Goal: Information Seeking & Learning: Learn about a topic

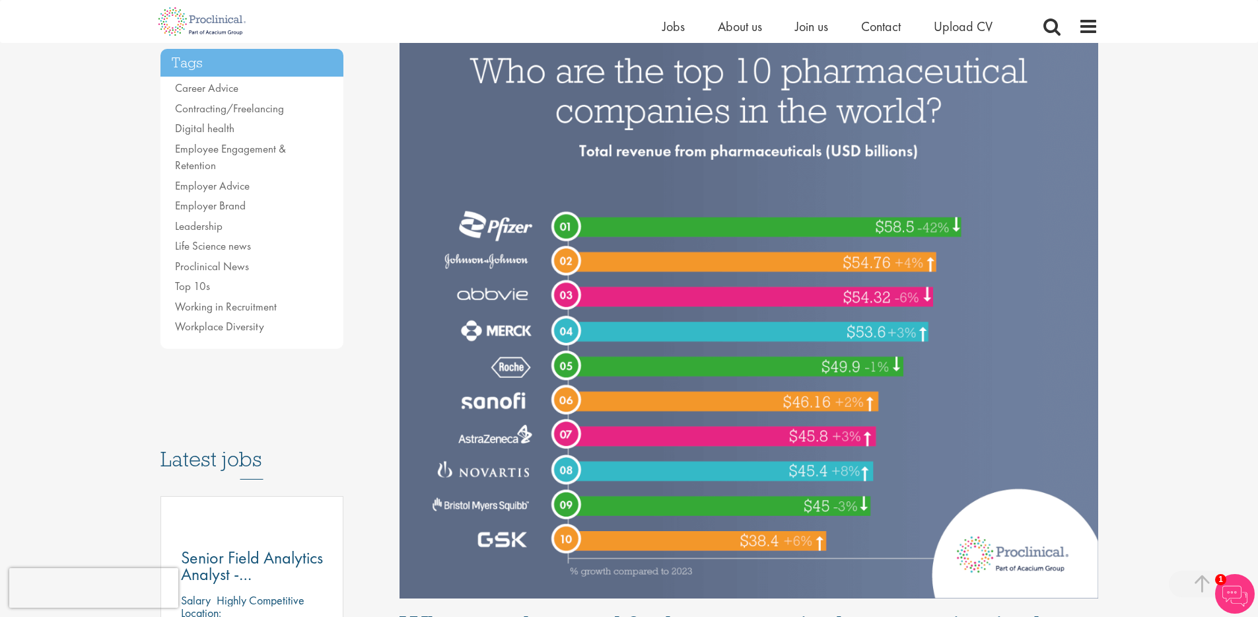
scroll to position [306, 0]
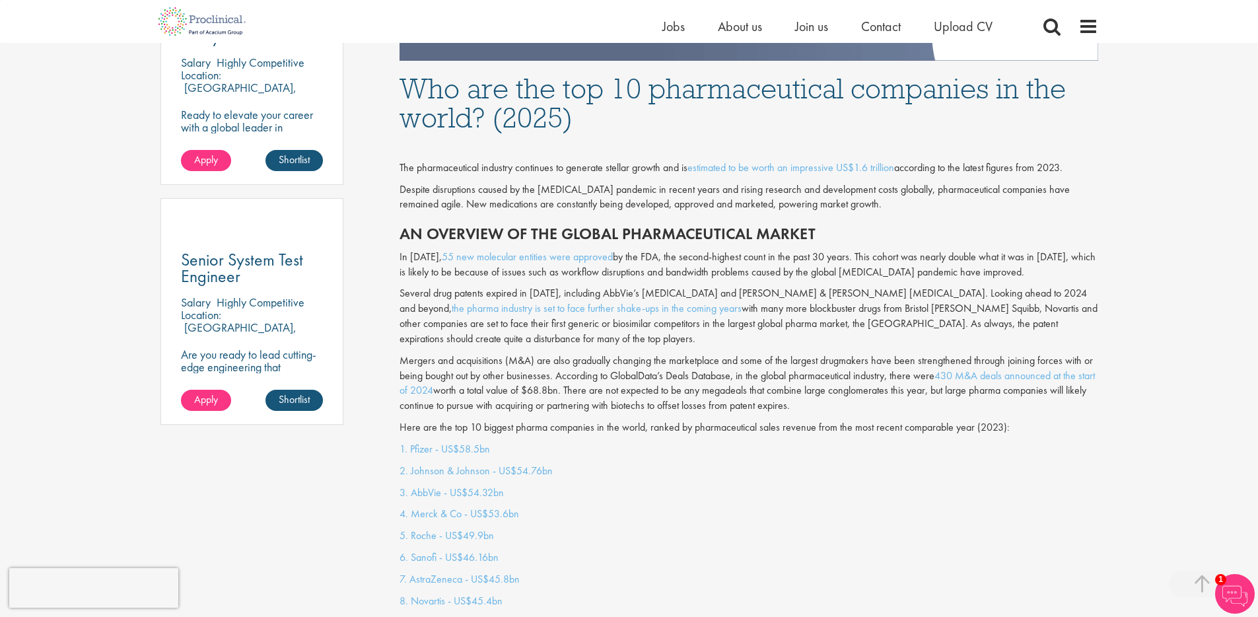
scroll to position [873, 0]
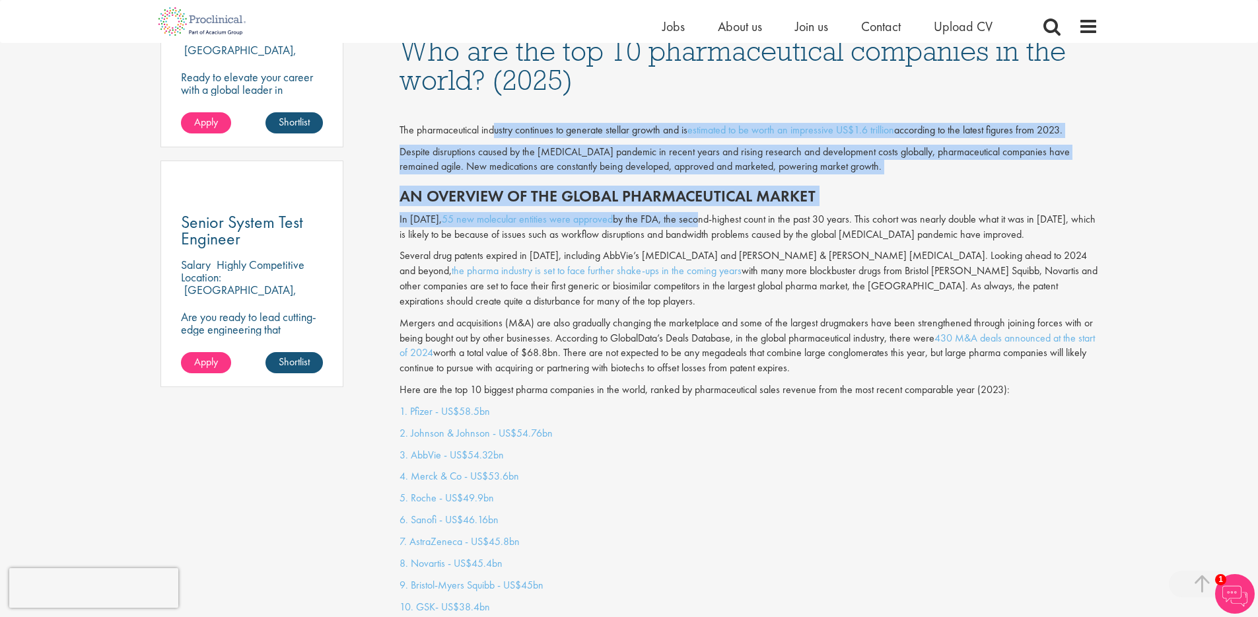
drag, startPoint x: 493, startPoint y: 131, endPoint x: 688, endPoint y: 221, distance: 214.2
click at [689, 215] on div "The pharmaceutical industry continues to generate stellar growth and is estimat…" at bounding box center [749, 252] width 718 height 303
click at [687, 224] on p "In [DATE], 55 new molecular entities were approved by the FDA, the second-highe…" at bounding box center [748, 227] width 698 height 30
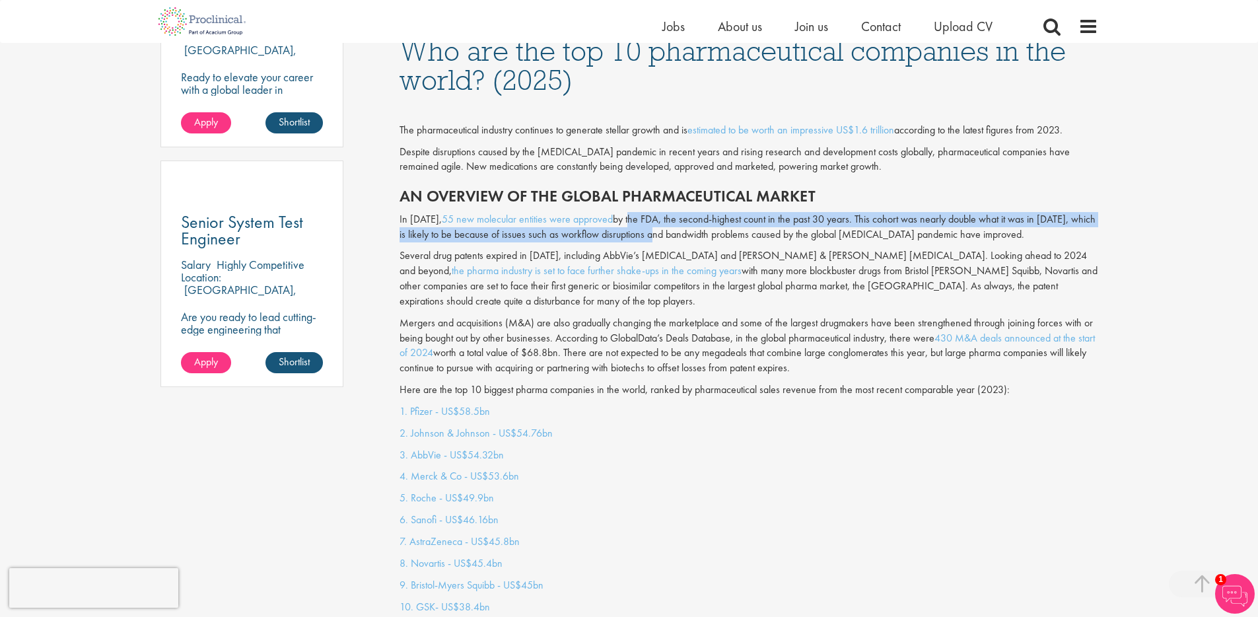
drag, startPoint x: 623, startPoint y: 220, endPoint x: 650, endPoint y: 233, distance: 30.7
click at [650, 233] on p "In [DATE], 55 new molecular entities were approved by the FDA, the second-highe…" at bounding box center [748, 227] width 698 height 30
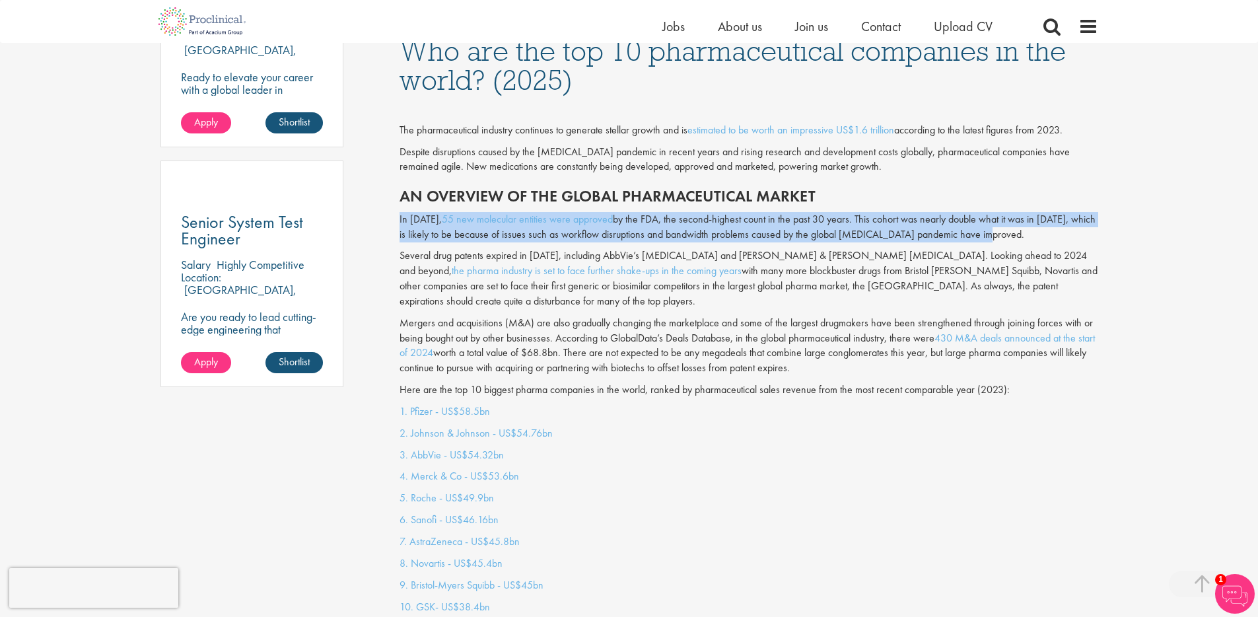
drag, startPoint x: 999, startPoint y: 239, endPoint x: 997, endPoint y: 206, distance: 33.1
click at [997, 206] on div "The pharmaceutical industry continues to generate stellar growth and is estimat…" at bounding box center [749, 252] width 718 height 303
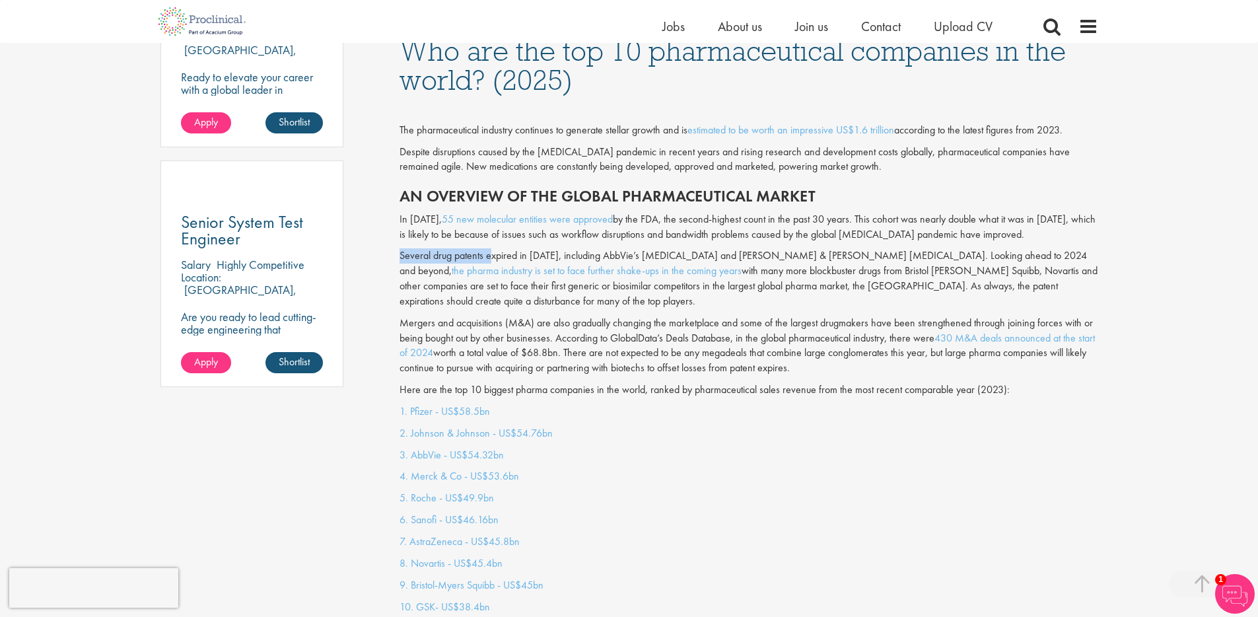
drag, startPoint x: 401, startPoint y: 257, endPoint x: 498, endPoint y: 256, distance: 97.7
click at [491, 256] on p "Several drug patents expired in [DATE], including AbbVie’s [MEDICAL_DATA] and […" at bounding box center [748, 278] width 698 height 60
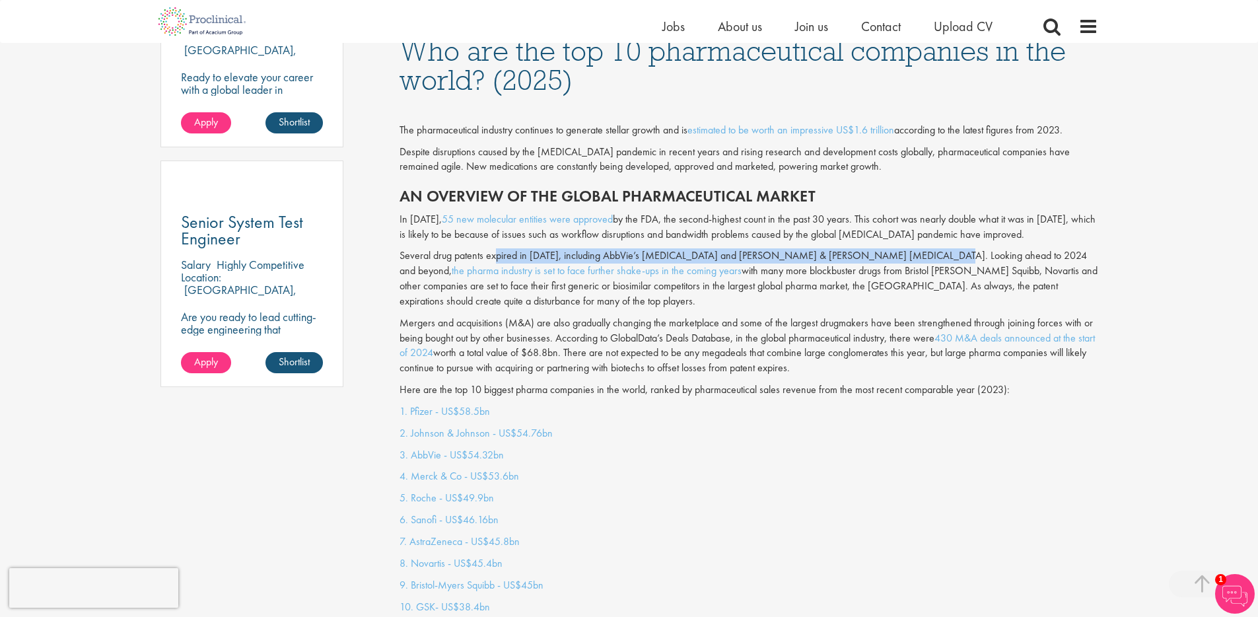
drag, startPoint x: 498, startPoint y: 256, endPoint x: 912, endPoint y: 252, distance: 413.3
click at [912, 252] on p "Several drug patents expired in [DATE], including AbbVie’s [MEDICAL_DATA] and […" at bounding box center [748, 278] width 698 height 60
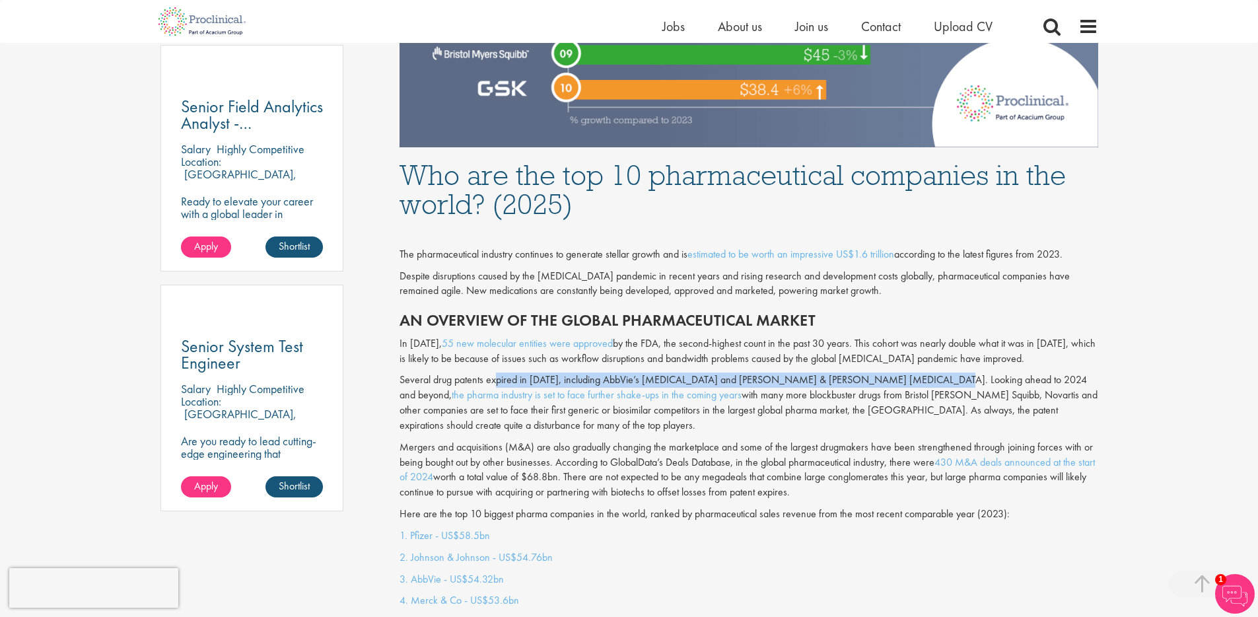
scroll to position [904, 0]
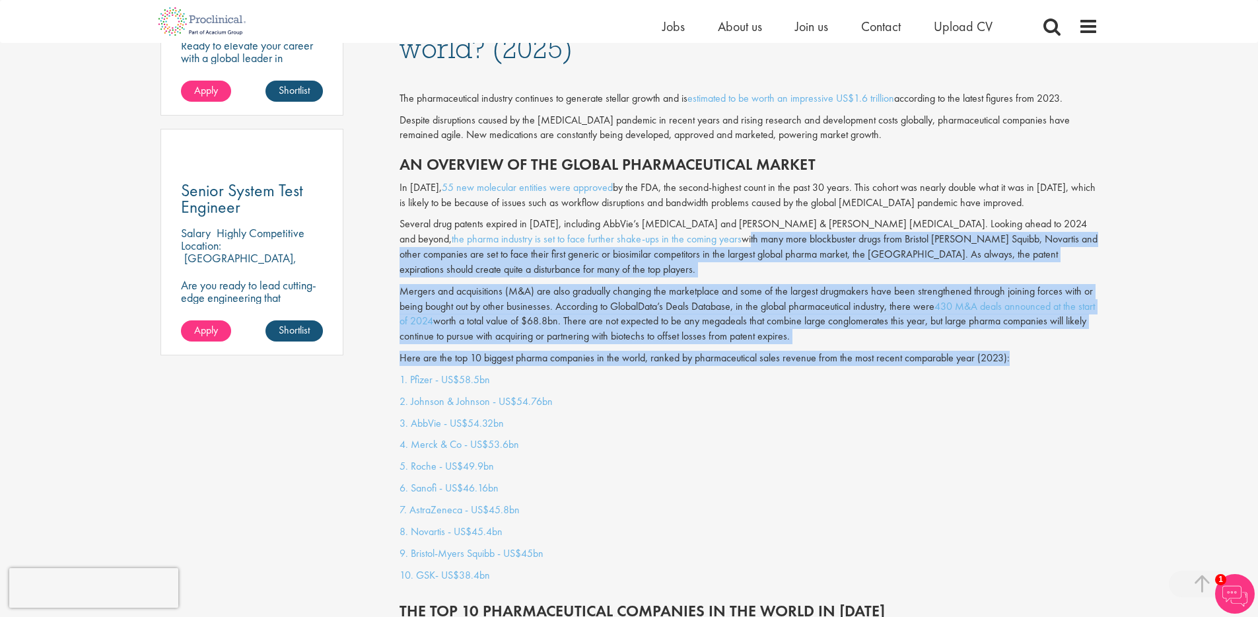
drag, startPoint x: 559, startPoint y: 240, endPoint x: 967, endPoint y: 357, distance: 424.2
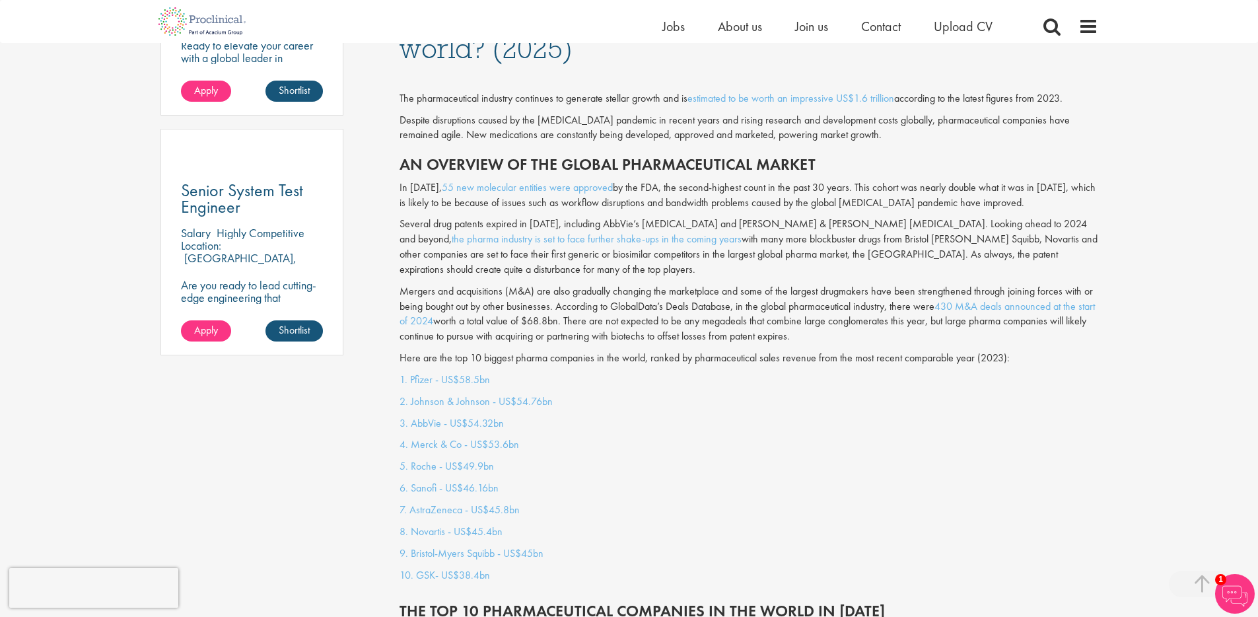
click at [947, 372] on p "1. Pfizer - US$58.5bn" at bounding box center [748, 379] width 698 height 15
drag, startPoint x: 943, startPoint y: 362, endPoint x: 935, endPoint y: 422, distance: 60.5
click at [935, 422] on div "1. Pfizer - US$58.5bn 2. [PERSON_NAME] & [PERSON_NAME] - US$54.76bn 3. AbbVie -…" at bounding box center [749, 480] width 718 height 217
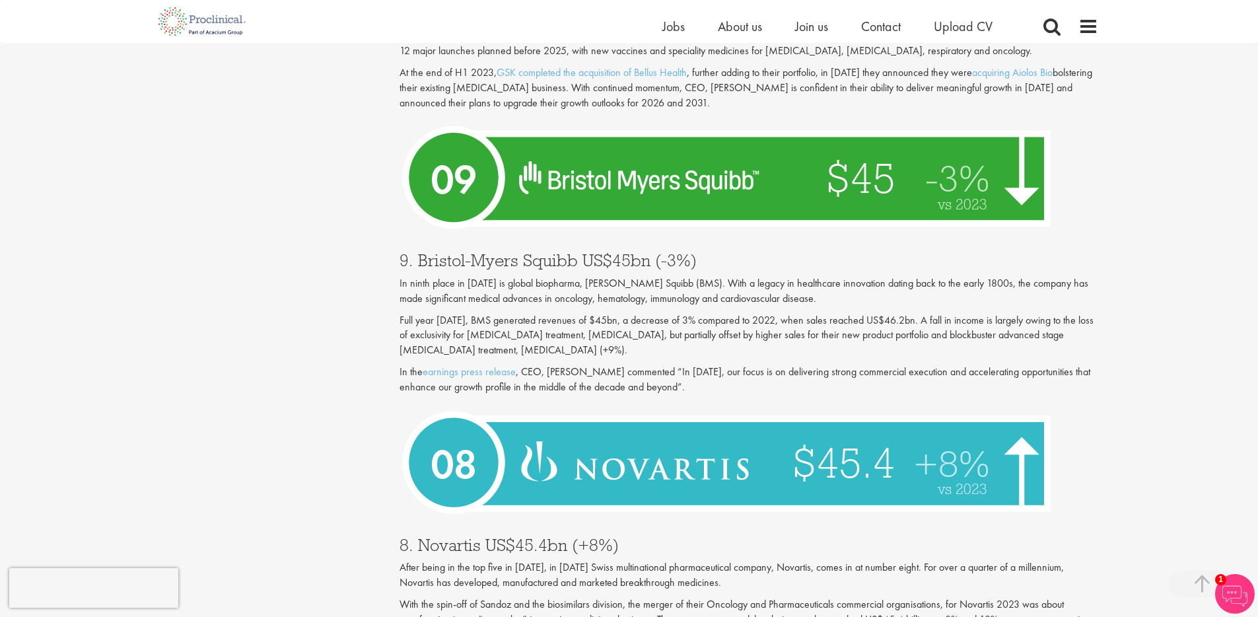
scroll to position [1787, 0]
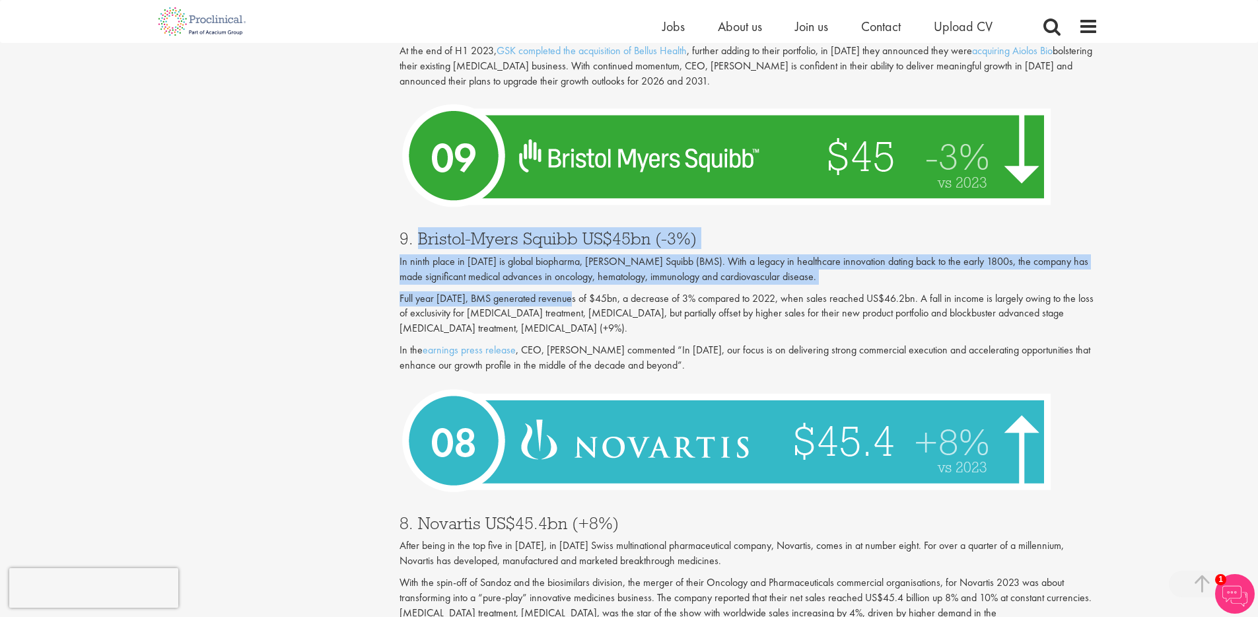
drag, startPoint x: 424, startPoint y: 233, endPoint x: 587, endPoint y: 285, distance: 171.2
click at [581, 285] on div "9. [PERSON_NAME] Squibb US$45bn (-3%) In ninth place in [DATE] is global biopha…" at bounding box center [749, 298] width 718 height 162
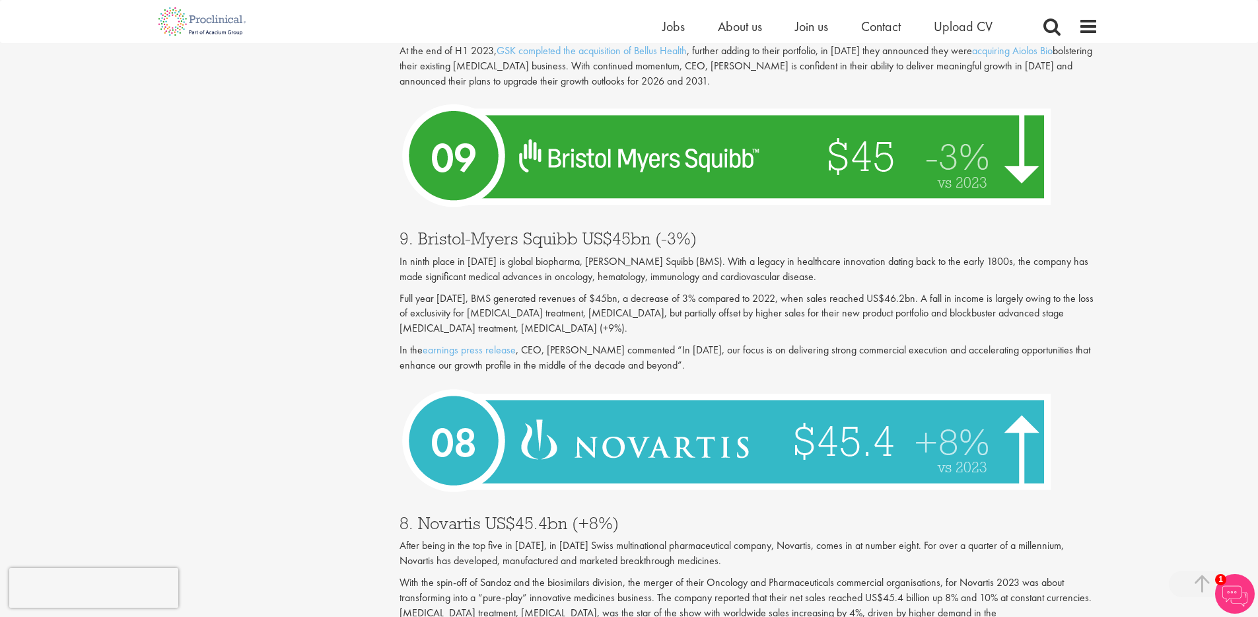
click at [588, 291] on p "Full year [DATE], BMS generated revenues of $45bn, a decrease of 3% compared to…" at bounding box center [748, 314] width 698 height 46
drag, startPoint x: 743, startPoint y: 267, endPoint x: 749, endPoint y: 350, distance: 83.4
click at [749, 350] on div "9. [PERSON_NAME] Squibb US$45bn (-3%) In ninth place in [DATE] is global biopha…" at bounding box center [749, 298] width 718 height 162
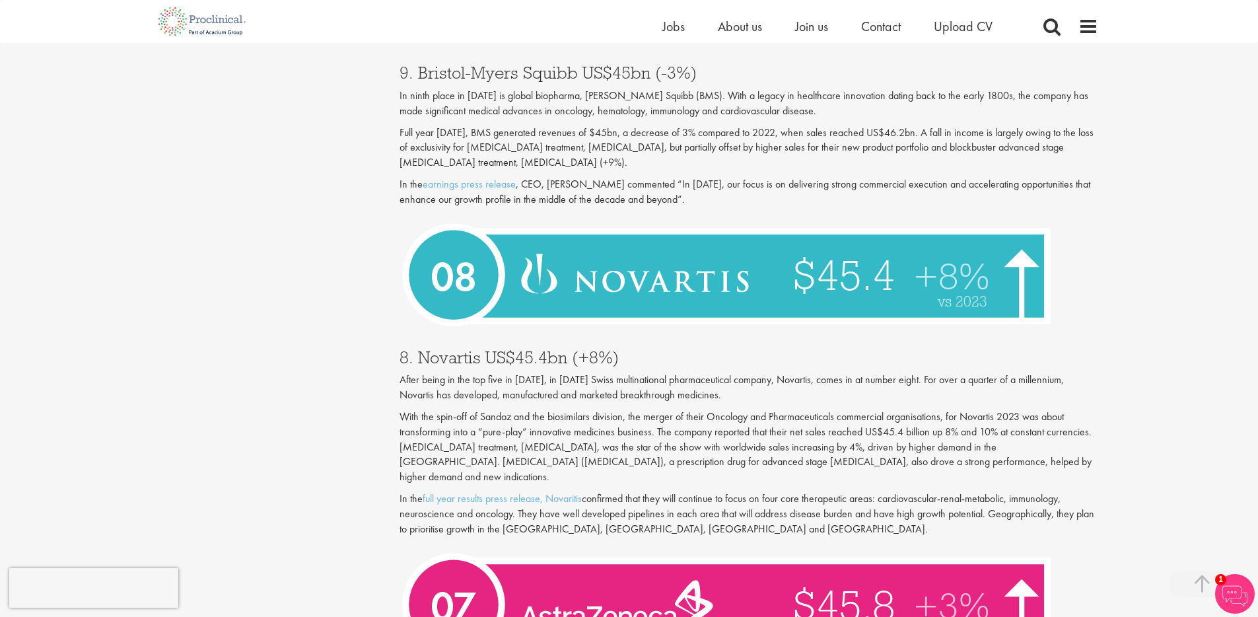
scroll to position [1956, 0]
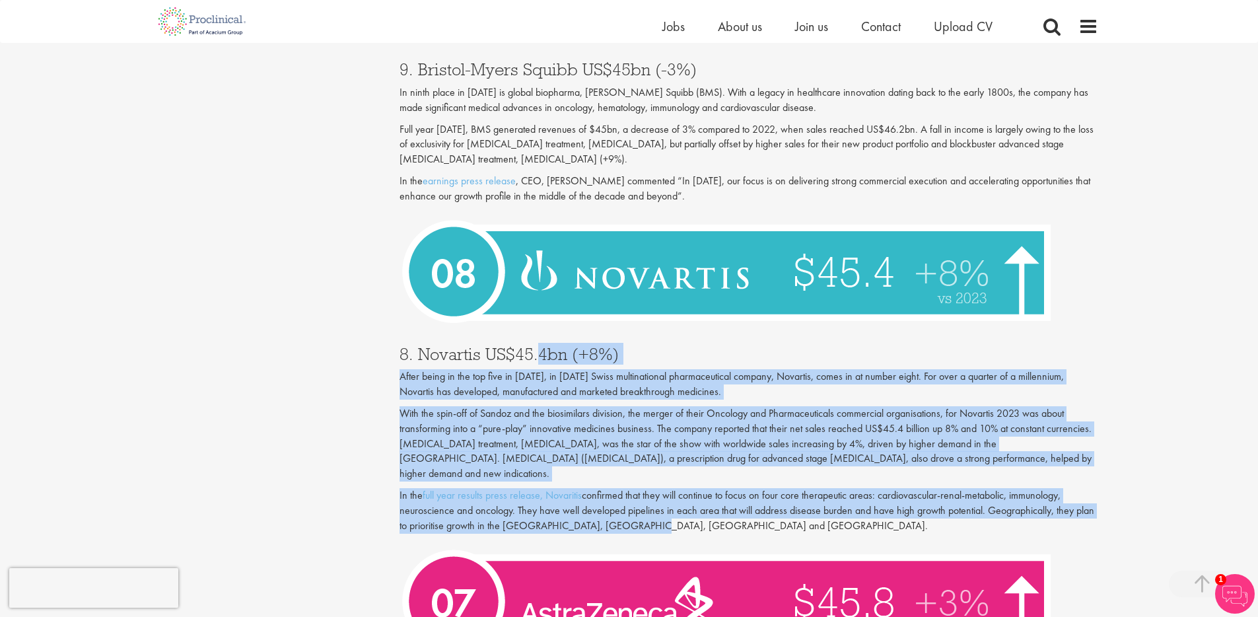
drag, startPoint x: 534, startPoint y: 343, endPoint x: 818, endPoint y: 497, distance: 323.2
click at [819, 497] on div "8. Novartis US$45.4bn (+8%) After being in the top five in [DATE], in [DATE] Sw…" at bounding box center [749, 436] width 718 height 208
click at [815, 498] on p "In the full year results press release, Novaritis confirmed that they will cont…" at bounding box center [748, 511] width 698 height 46
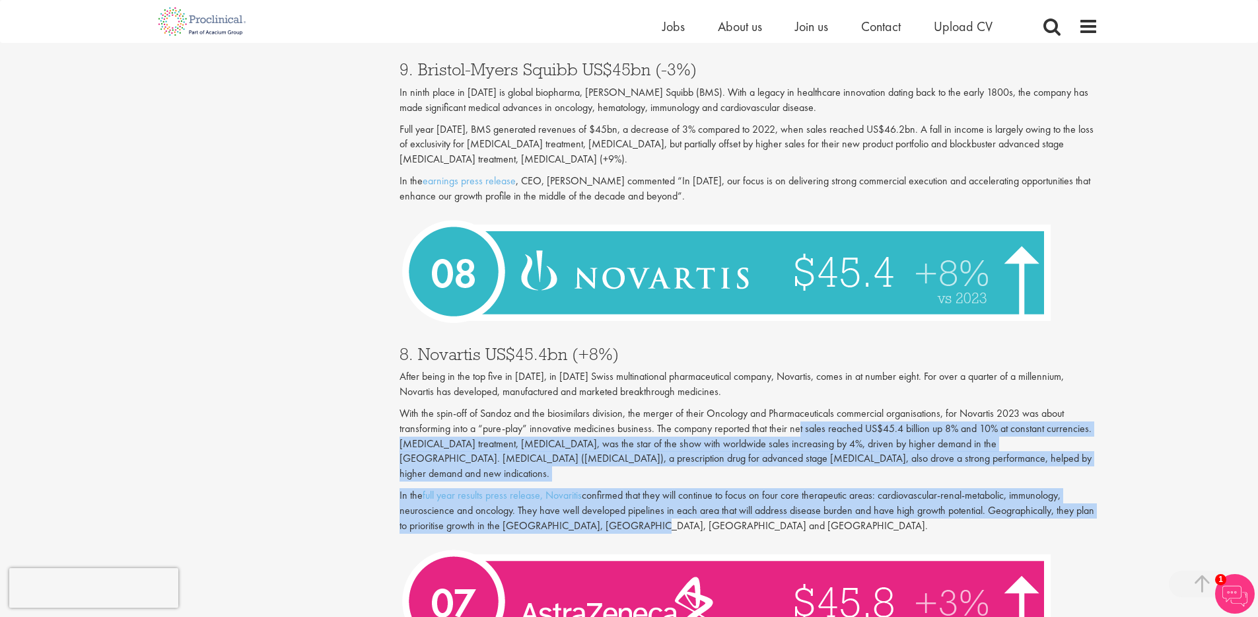
drag, startPoint x: 812, startPoint y: 496, endPoint x: 798, endPoint y: 419, distance: 78.6
click at [798, 420] on div "8. Novartis US$45.4bn (+8%) After being in the top five in [DATE], in [DATE] Sw…" at bounding box center [749, 436] width 718 height 208
click at [798, 418] on p "With the spin-off of Sandoz and the biosimilars division, the merger of their O…" at bounding box center [748, 443] width 698 height 75
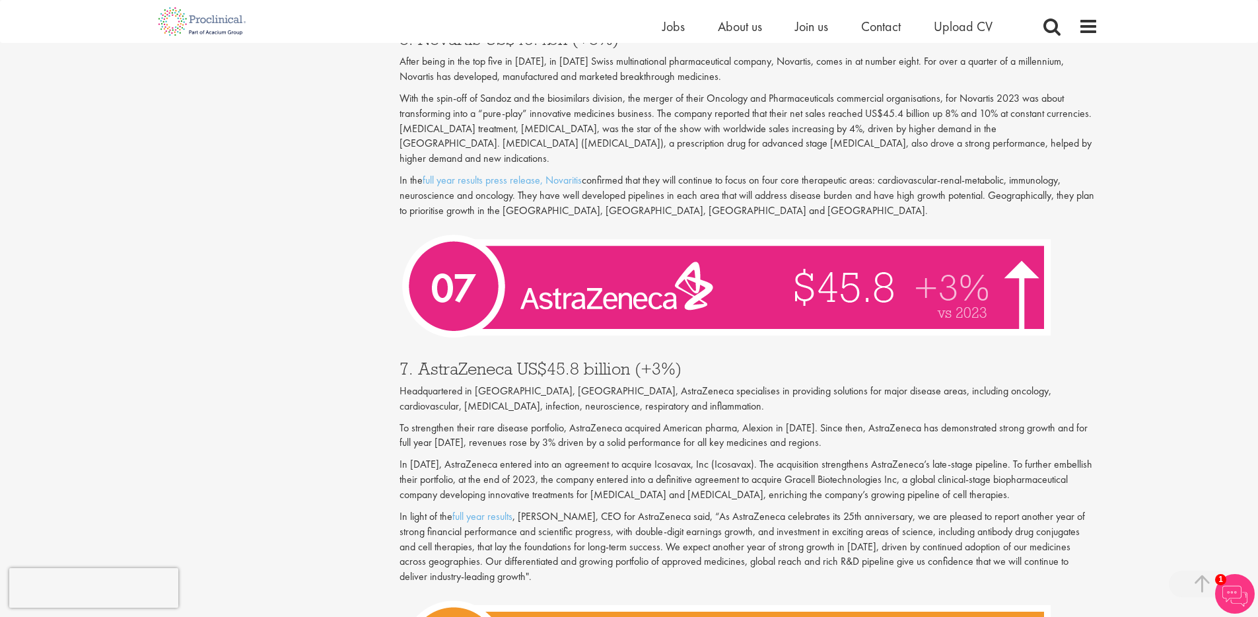
scroll to position [2275, 0]
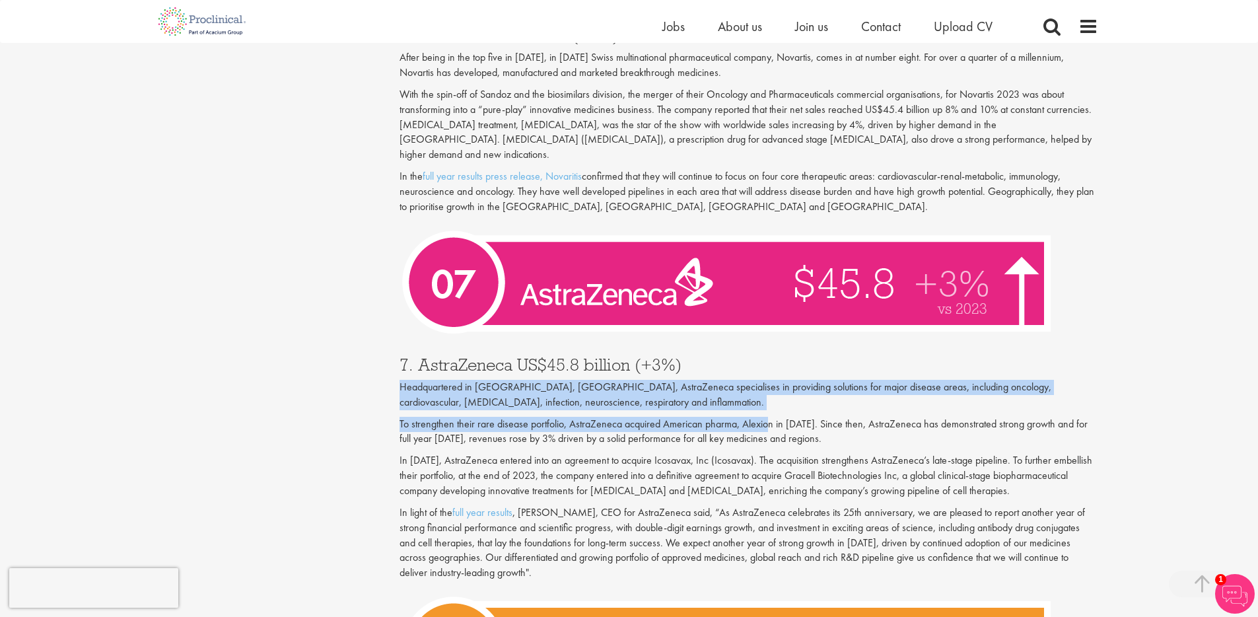
drag, startPoint x: 759, startPoint y: 345, endPoint x: 766, endPoint y: 400, distance: 56.0
click at [766, 399] on div "7. AstraZeneca US$45.8 billion (+3%) Headquartered in [GEOGRAPHIC_DATA], [GEOGR…" at bounding box center [749, 465] width 718 height 245
click at [766, 417] on p "To strengthen their rare disease portfolio, AstraZeneca acquired American pharm…" at bounding box center [748, 432] width 698 height 30
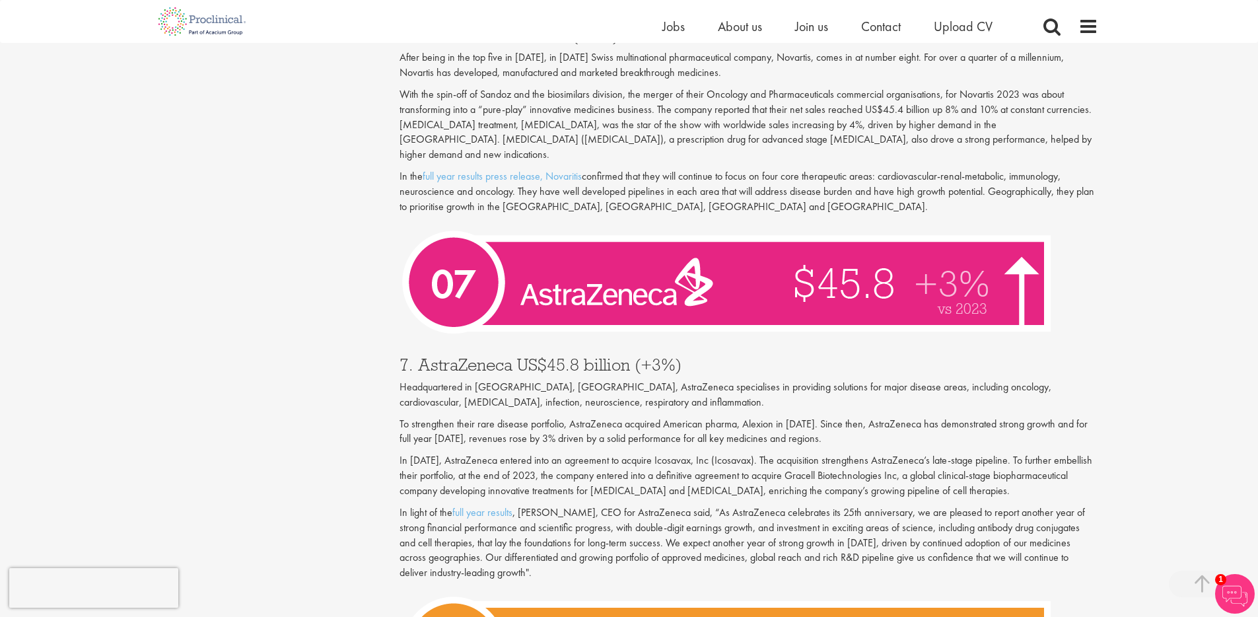
drag, startPoint x: 766, startPoint y: 401, endPoint x: 772, endPoint y: 440, distance: 40.1
click at [772, 439] on div "7. AstraZeneca US$45.8 billion (+3%) Headquartered in [GEOGRAPHIC_DATA], [GEOGR…" at bounding box center [749, 465] width 718 height 245
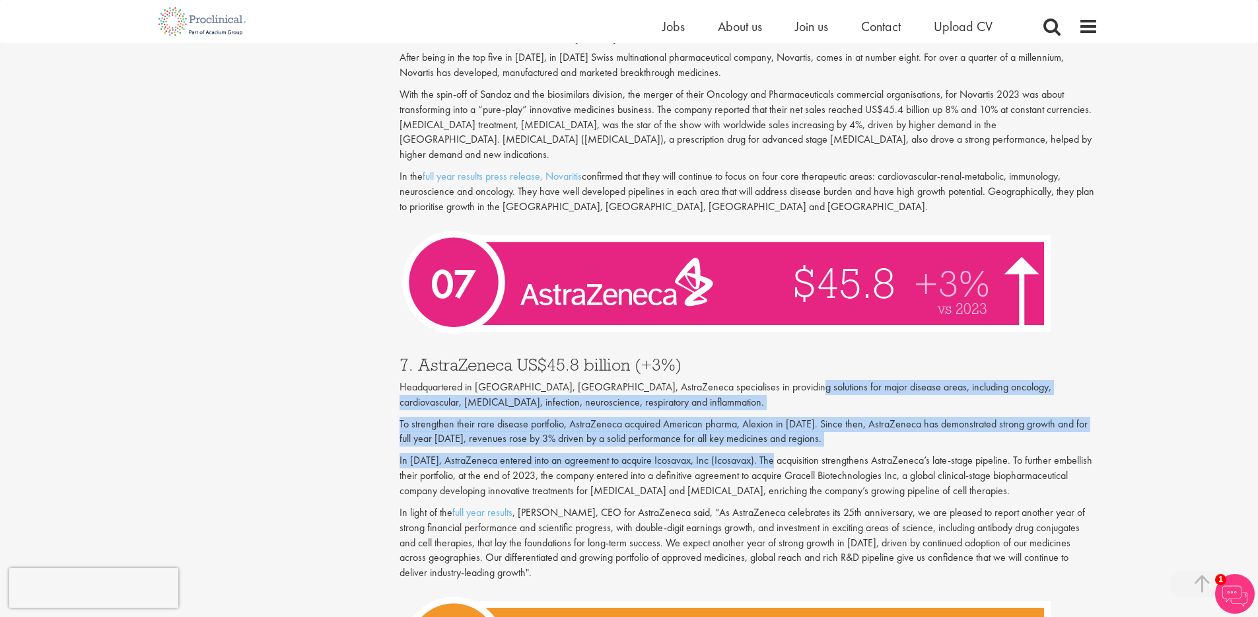
drag, startPoint x: 784, startPoint y: 380, endPoint x: 783, endPoint y: 442, distance: 61.4
click at [784, 440] on div "7. AstraZeneca US$45.8 billion (+3%) Headquartered in [GEOGRAPHIC_DATA], [GEOGR…" at bounding box center [749, 465] width 718 height 245
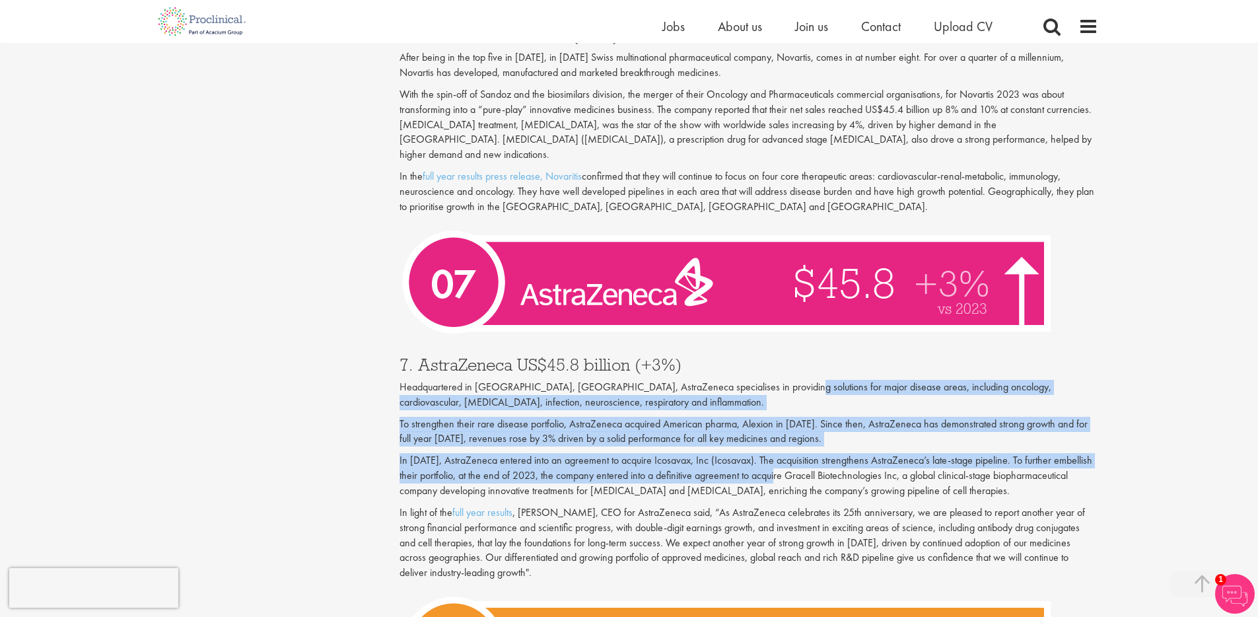
click at [783, 453] on p "In [DATE], AstraZeneca entered into an agreement to acquire Icosavax, Inc (Icos…" at bounding box center [748, 476] width 698 height 46
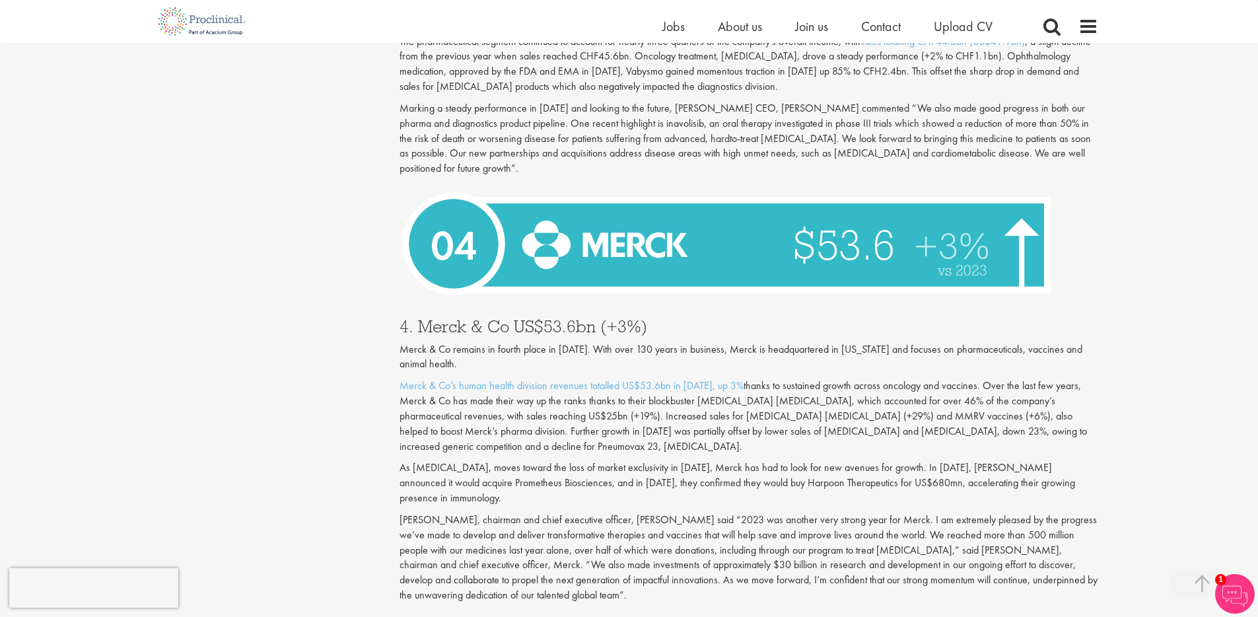
scroll to position [3420, 0]
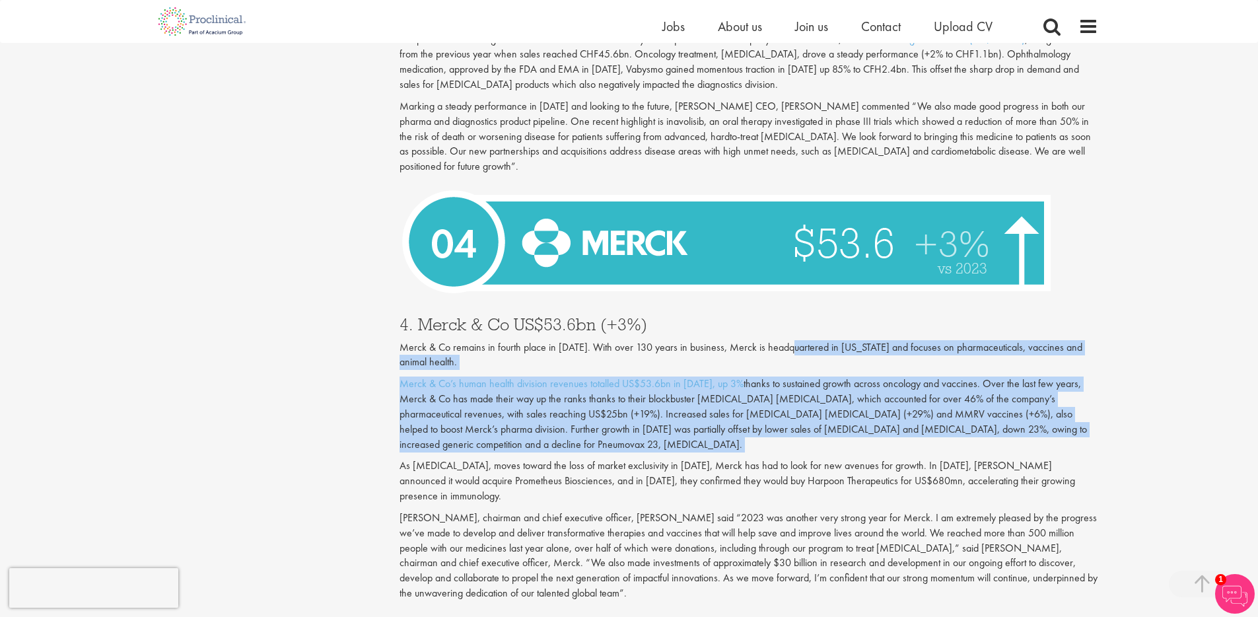
drag, startPoint x: 793, startPoint y: 316, endPoint x: 767, endPoint y: 427, distance: 113.9
click at [768, 427] on div "Merck & Co remains in fourth place in [DATE]. With over 130 years in business, …" at bounding box center [748, 422] width 698 height 164
click at [767, 458] on p "As [MEDICAL_DATA], moves toward the loss of market exclusivity in [DATE], Merck…" at bounding box center [748, 481] width 698 height 46
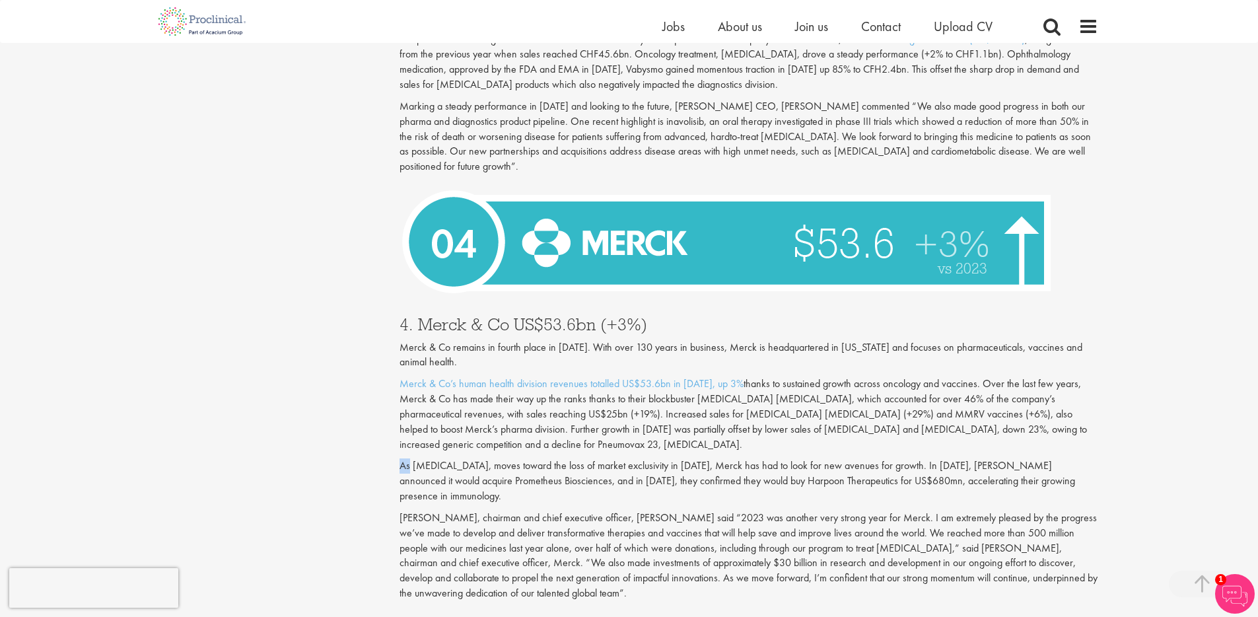
click at [767, 458] on p "As [MEDICAL_DATA], moves toward the loss of market exclusivity in [DATE], Merck…" at bounding box center [748, 481] width 698 height 46
click at [761, 417] on p "Merck & Co’s human health division revenues totalled US$53.6bn in [DATE], up 3%…" at bounding box center [748, 413] width 698 height 75
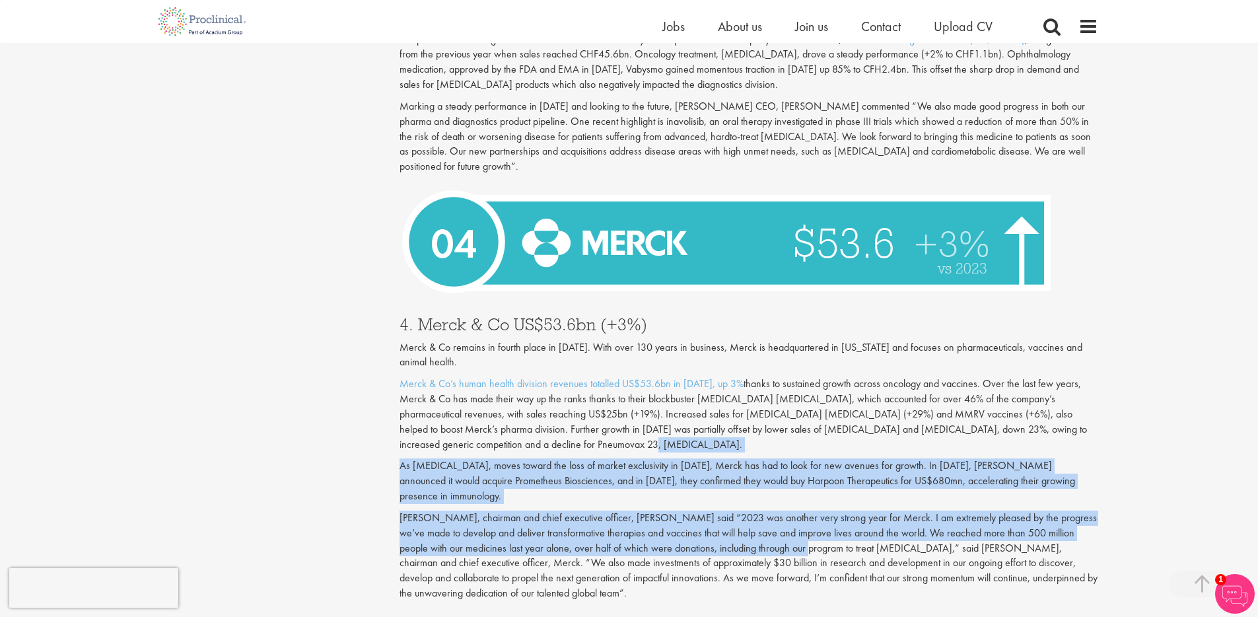
drag, startPoint x: 760, startPoint y: 416, endPoint x: 769, endPoint y: 506, distance: 90.3
click at [769, 506] on div "4. Merck & Co US$53.6bn (+3%) Merck & Co remains in fourth place in [DATE]. Wit…" at bounding box center [749, 454] width 718 height 305
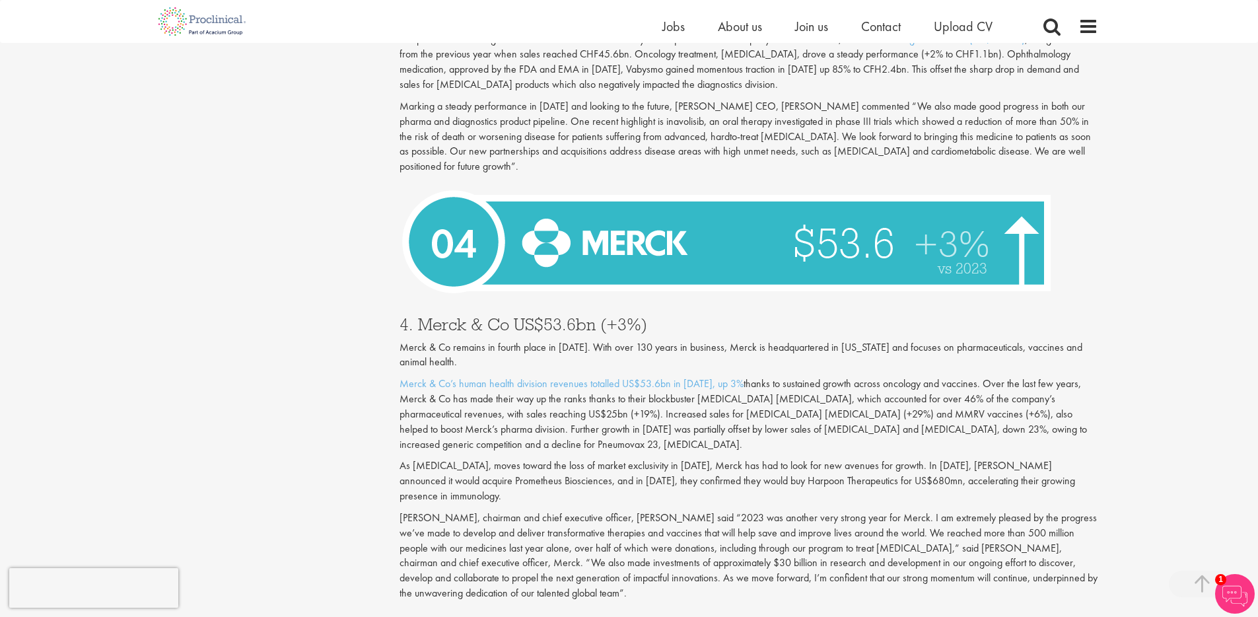
click at [769, 510] on p "[PERSON_NAME], chairman and chief executive officer, [PERSON_NAME] said “2023 w…" at bounding box center [748, 555] width 698 height 90
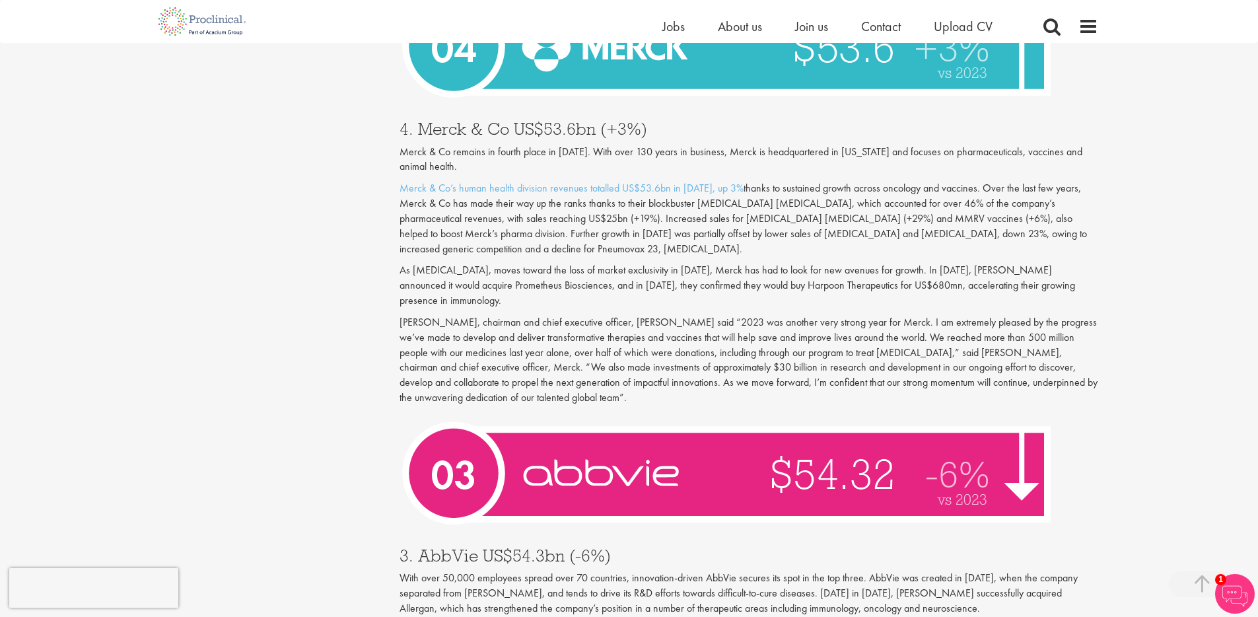
scroll to position [3624, 0]
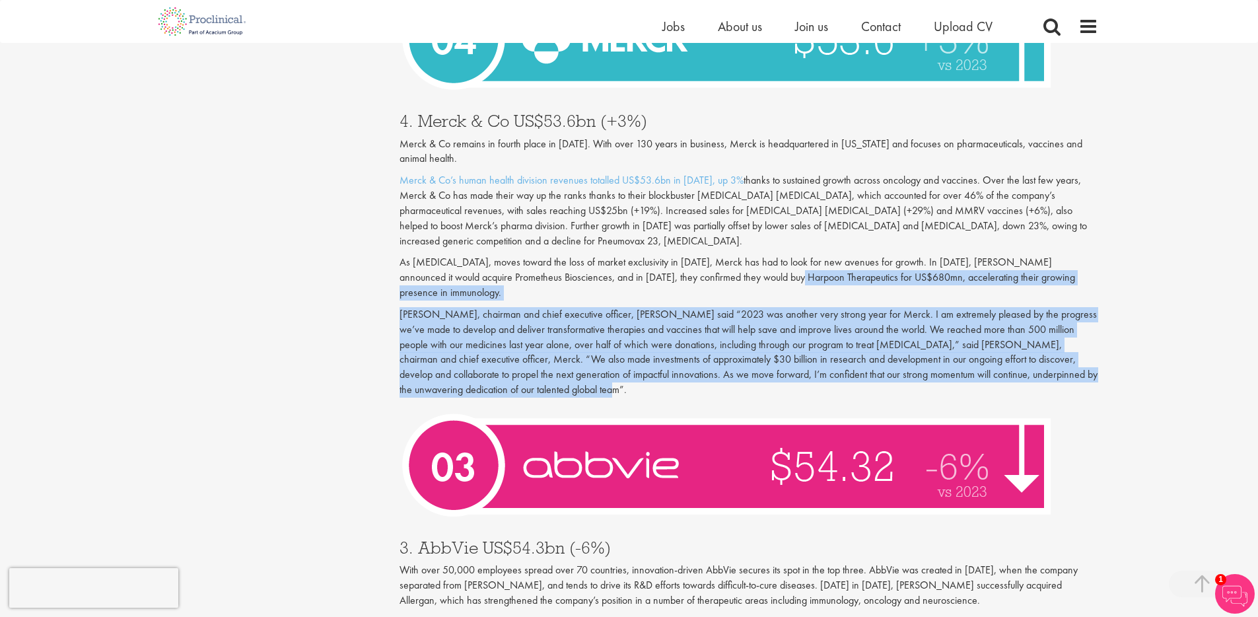
drag, startPoint x: 745, startPoint y: 254, endPoint x: 742, endPoint y: 343, distance: 88.5
click at [742, 343] on div "4. Merck & Co US$53.6bn (+3%) Merck & Co remains in fourth place in [DATE]. Wit…" at bounding box center [749, 251] width 718 height 305
click at [742, 343] on p "[PERSON_NAME], chairman and chief executive officer, [PERSON_NAME] said “2023 w…" at bounding box center [748, 352] width 698 height 90
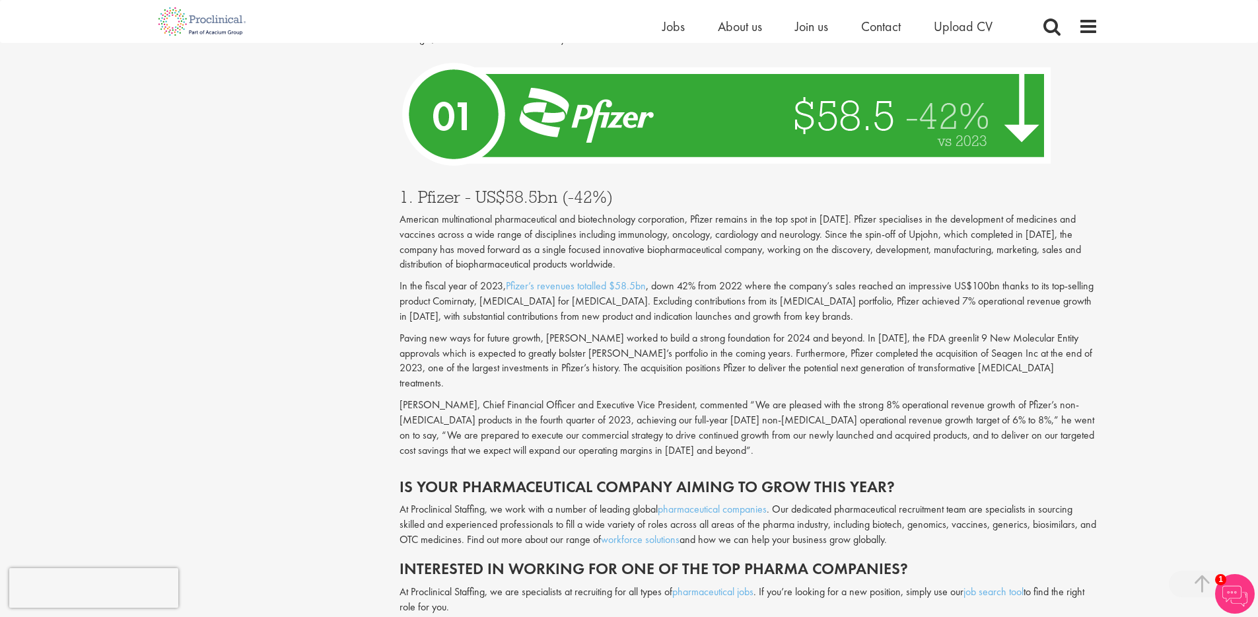
scroll to position [4659, 0]
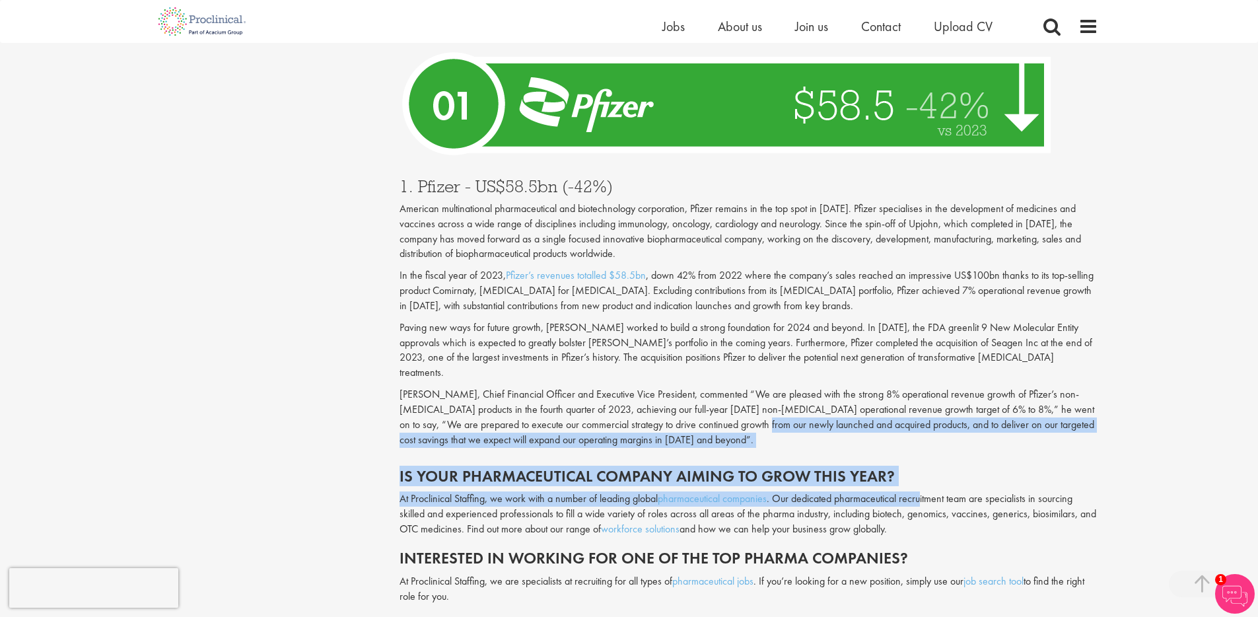
drag, startPoint x: 731, startPoint y: 356, endPoint x: 930, endPoint y: 431, distance: 212.5
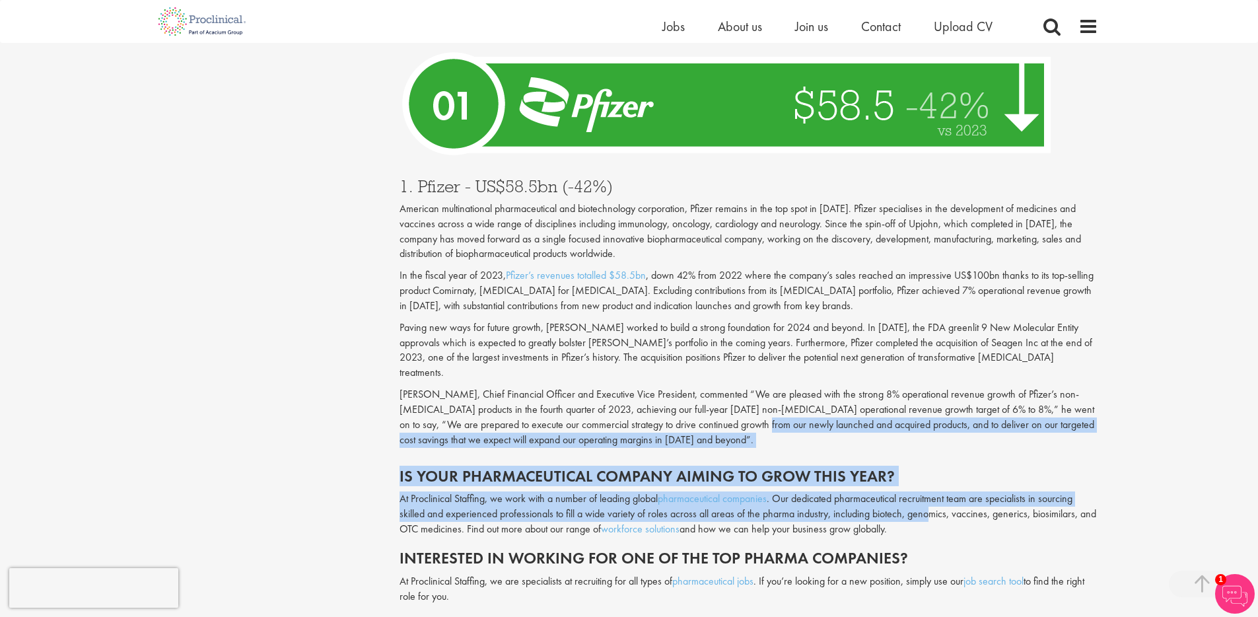
click at [929, 491] on div "At Proclinical Staffing, we work with a number of leading global pharmaceutical…" at bounding box center [748, 514] width 698 height 46
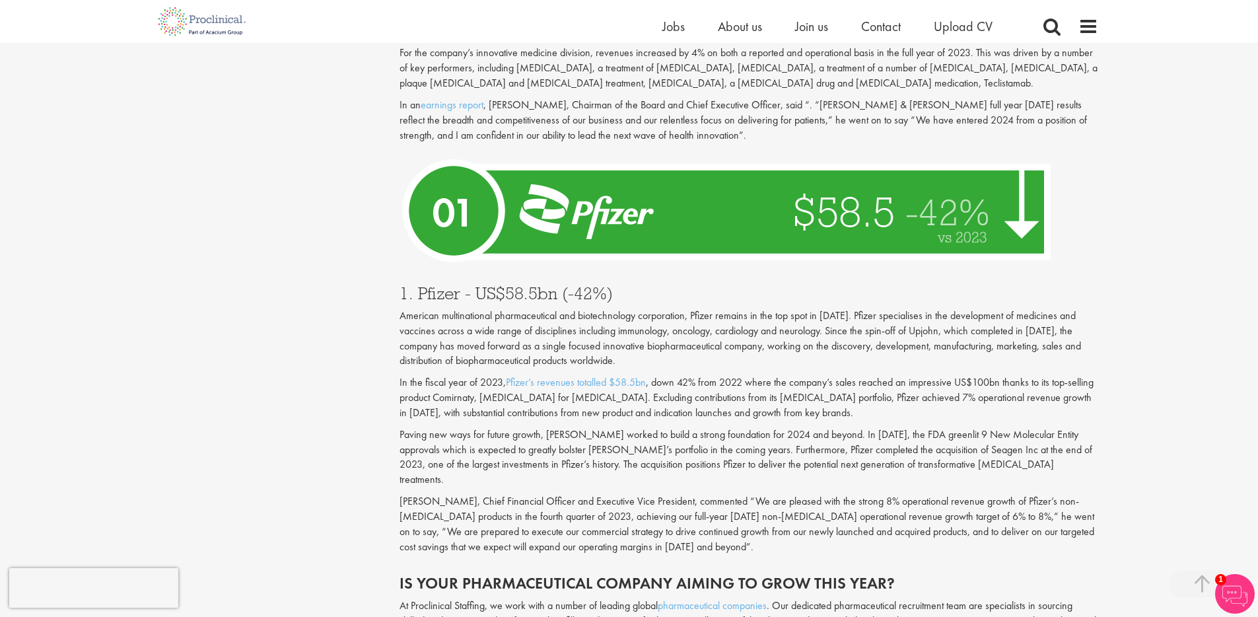
scroll to position [4551, 0]
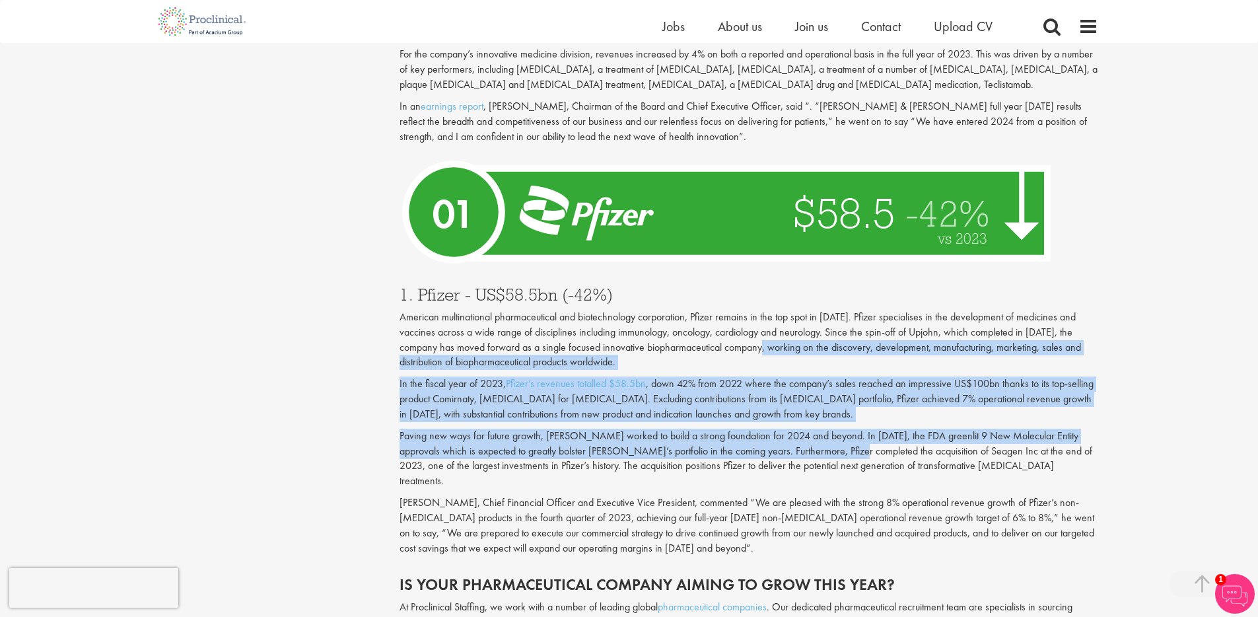
drag, startPoint x: 782, startPoint y: 292, endPoint x: 803, endPoint y: 387, distance: 97.2
click at [803, 387] on div "1. Pfizer - US$58.5bn (-42%) American multinational pharmaceutical and biotechn…" at bounding box center [749, 418] width 718 height 290
click at [803, 428] on p "Paving new ways for future growth, [PERSON_NAME] worked to build a strong found…" at bounding box center [748, 458] width 698 height 60
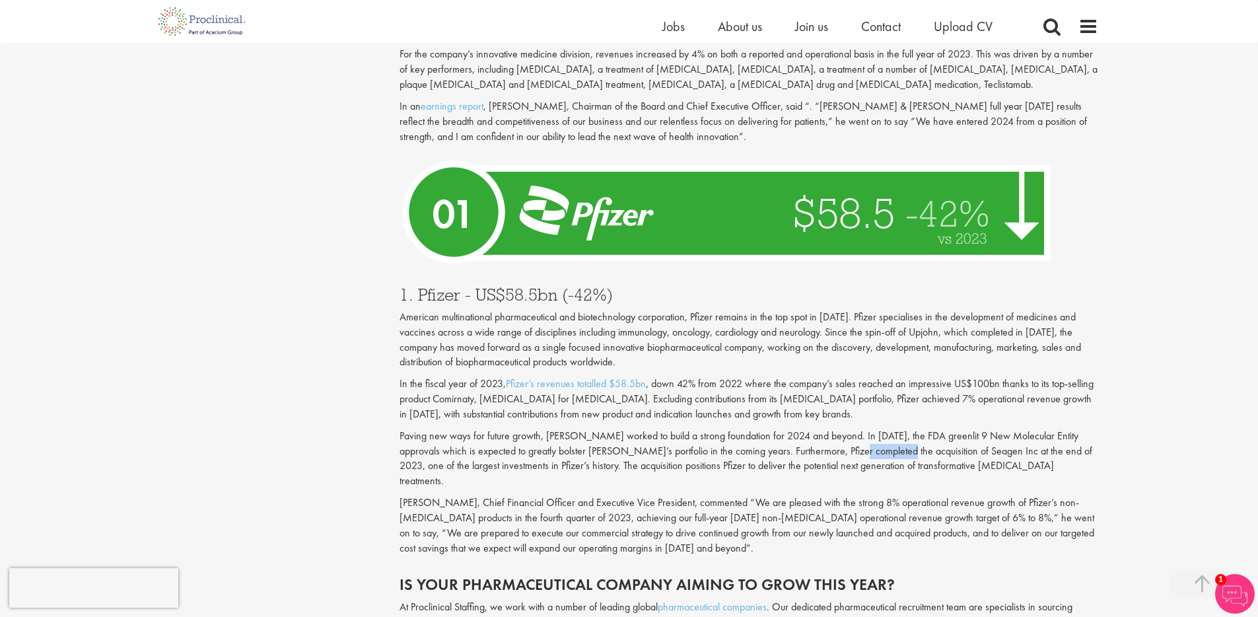
click at [803, 428] on p "Paving new ways for future growth, [PERSON_NAME] worked to build a strong found…" at bounding box center [748, 458] width 698 height 60
click at [754, 428] on p "Paving new ways for future growth, [PERSON_NAME] worked to build a strong found…" at bounding box center [748, 458] width 698 height 60
